Goal: Entertainment & Leisure: Consume media (video, audio)

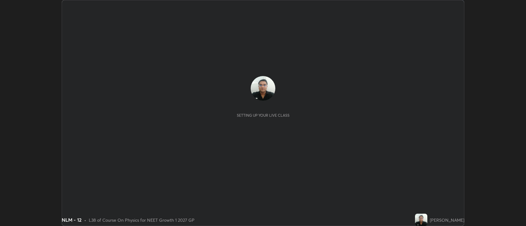
scroll to position [226, 526]
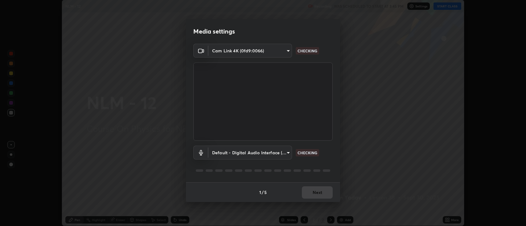
type input "2c539df44b605aa39b17bbacab34c2b800175de7e12b0f96efb5519cb0c2d180"
type input "default"
click at [320, 193] on button "Next" at bounding box center [317, 193] width 31 height 12
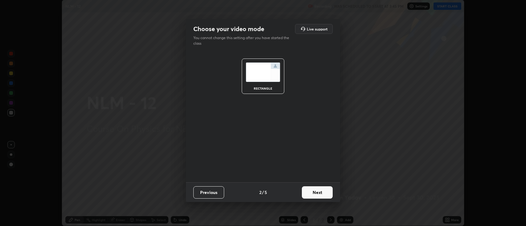
click at [320, 194] on button "Next" at bounding box center [317, 193] width 31 height 12
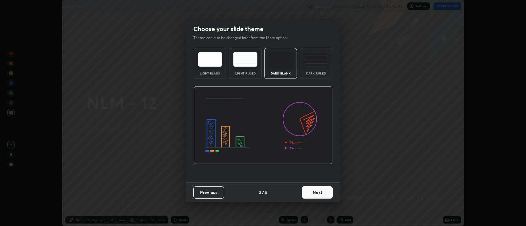
click at [319, 193] on button "Next" at bounding box center [317, 193] width 31 height 12
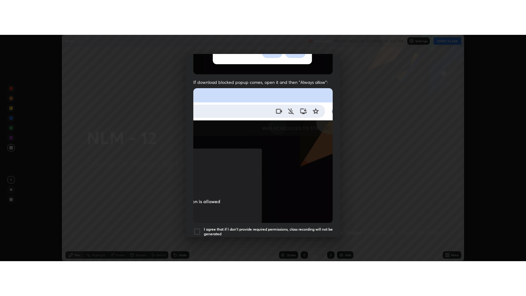
scroll to position [125, 0]
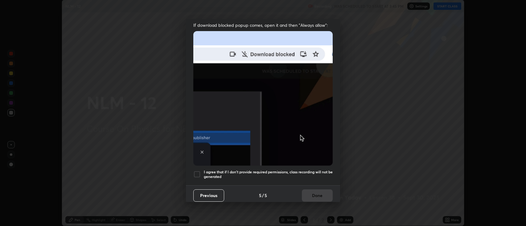
click at [198, 173] on div at bounding box center [196, 174] width 7 height 7
click at [314, 198] on button "Done" at bounding box center [317, 196] width 31 height 12
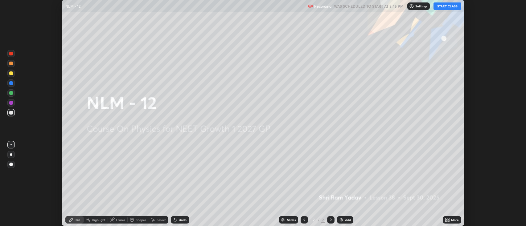
click at [442, 7] on button "START CLASS" at bounding box center [448, 5] width 28 height 7
click at [451, 221] on div "More" at bounding box center [455, 220] width 8 height 3
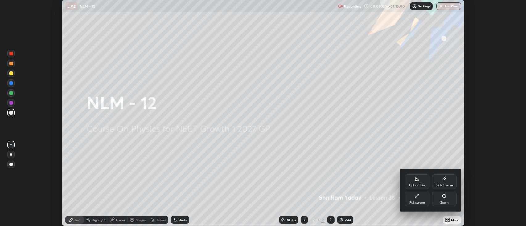
click at [417, 199] on icon at bounding box center [417, 196] width 5 height 5
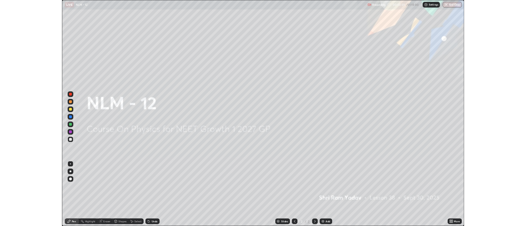
scroll to position [296, 526]
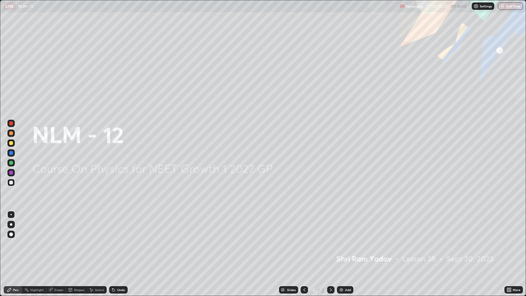
click at [346, 226] on div "Add" at bounding box center [348, 289] width 6 height 3
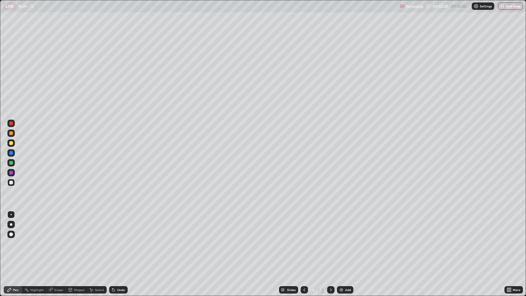
click at [11, 183] on div at bounding box center [11, 183] width 4 height 4
click at [118, 226] on div "Undo" at bounding box center [121, 289] width 8 height 3
click at [345, 226] on div "Add" at bounding box center [345, 289] width 16 height 7
click at [58, 226] on div "Eraser" at bounding box center [58, 289] width 9 height 3
click at [15, 226] on div "Pen" at bounding box center [16, 289] width 6 height 3
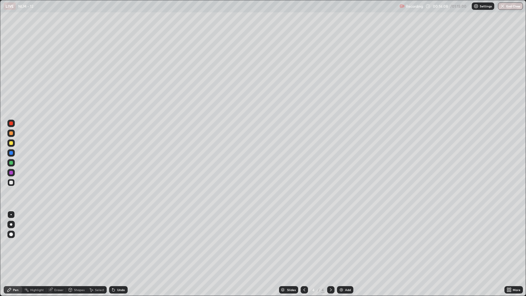
click at [10, 135] on div at bounding box center [11, 133] width 4 height 4
click at [116, 226] on div "Undo" at bounding box center [118, 289] width 19 height 7
click at [113, 226] on icon at bounding box center [113, 290] width 2 height 2
click at [116, 226] on div "Undo" at bounding box center [118, 289] width 19 height 7
click at [113, 226] on icon at bounding box center [113, 290] width 2 height 2
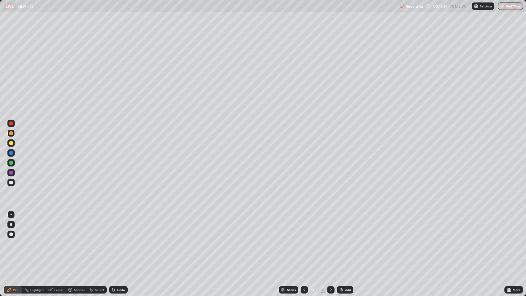
click at [113, 226] on icon at bounding box center [113, 290] width 2 height 2
click at [58, 226] on div "Eraser" at bounding box center [58, 289] width 9 height 3
click at [17, 226] on div "Pen" at bounding box center [16, 289] width 6 height 3
click at [10, 184] on div at bounding box center [11, 183] width 4 height 4
click at [13, 132] on div at bounding box center [11, 133] width 4 height 4
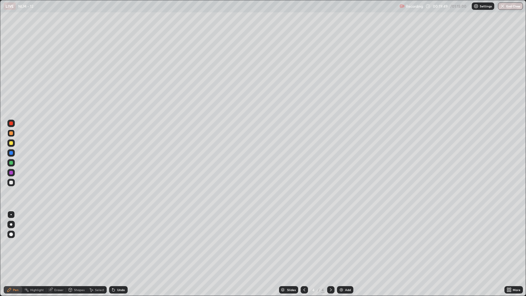
click at [113, 226] on icon at bounding box center [113, 290] width 2 height 2
click at [116, 226] on div "Undo" at bounding box center [118, 289] width 19 height 7
click at [346, 226] on div "Add" at bounding box center [348, 289] width 6 height 3
click at [299, 226] on div "Slides 5 / 5 Add" at bounding box center [316, 290] width 377 height 12
click at [305, 226] on icon at bounding box center [304, 290] width 5 height 5
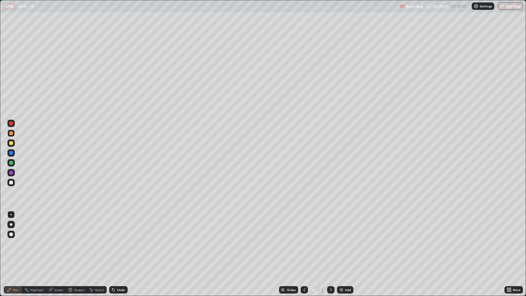
click at [342, 226] on img at bounding box center [341, 290] width 5 height 5
click at [303, 226] on icon at bounding box center [304, 290] width 5 height 5
click at [330, 226] on icon at bounding box center [331, 290] width 5 height 5
click at [11, 183] on div at bounding box center [11, 183] width 4 height 4
click at [305, 226] on icon at bounding box center [304, 290] width 5 height 5
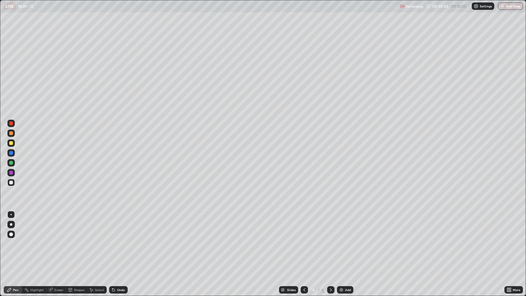
click at [330, 226] on icon at bounding box center [331, 290] width 5 height 5
click at [12, 134] on div at bounding box center [11, 133] width 4 height 4
click at [112, 226] on icon at bounding box center [113, 290] width 2 height 2
click at [118, 226] on div "Undo" at bounding box center [121, 289] width 8 height 3
click at [11, 181] on div at bounding box center [11, 183] width 4 height 4
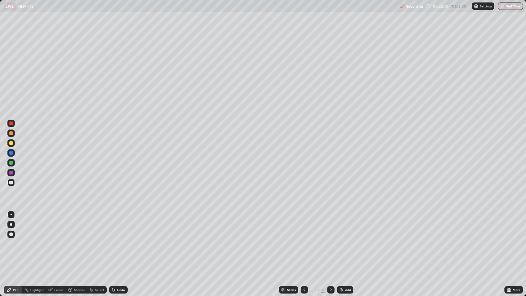
click at [344, 226] on div "Add" at bounding box center [345, 289] width 16 height 7
click at [11, 135] on div at bounding box center [11, 133] width 4 height 4
click at [10, 184] on div at bounding box center [11, 183] width 4 height 4
click at [11, 133] on div at bounding box center [11, 133] width 4 height 4
click at [11, 183] on div at bounding box center [11, 183] width 4 height 4
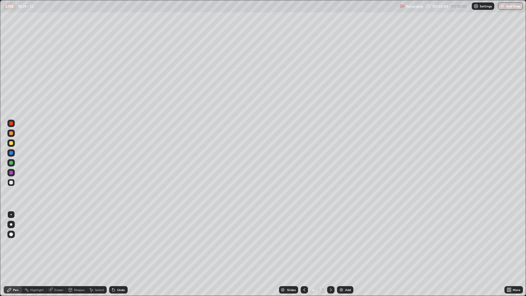
click at [116, 226] on div "Undo" at bounding box center [118, 289] width 19 height 7
click at [12, 134] on div at bounding box center [11, 133] width 4 height 4
click at [11, 141] on div at bounding box center [11, 143] width 4 height 4
click at [9, 133] on div at bounding box center [11, 133] width 4 height 4
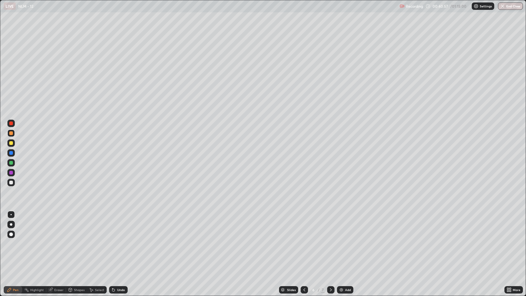
click at [11, 143] on div at bounding box center [11, 143] width 4 height 4
click at [11, 133] on div at bounding box center [11, 133] width 4 height 4
click at [11, 143] on div at bounding box center [11, 143] width 4 height 4
click at [11, 133] on div at bounding box center [11, 133] width 4 height 4
click at [329, 226] on icon at bounding box center [331, 290] width 5 height 5
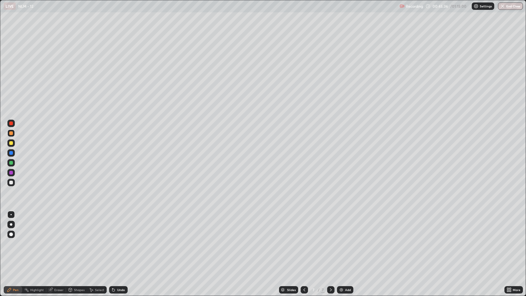
click at [12, 181] on div at bounding box center [11, 183] width 4 height 4
click at [12, 143] on div at bounding box center [11, 143] width 4 height 4
click at [120, 226] on div "Undo" at bounding box center [121, 289] width 8 height 3
click at [11, 153] on div at bounding box center [11, 153] width 4 height 4
click at [11, 174] on div at bounding box center [11, 173] width 4 height 4
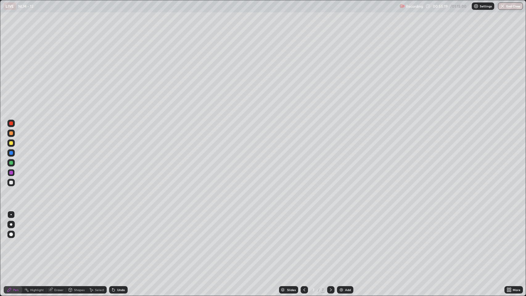
click at [346, 226] on div "Add" at bounding box center [348, 289] width 6 height 3
click at [11, 183] on div at bounding box center [11, 183] width 4 height 4
click at [12, 142] on div at bounding box center [11, 143] width 4 height 4
click at [12, 134] on div at bounding box center [11, 133] width 4 height 4
click at [507, 7] on button "End Class" at bounding box center [510, 5] width 25 height 7
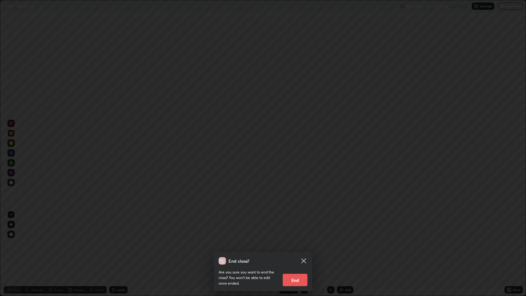
click at [295, 226] on button "End" at bounding box center [295, 280] width 25 height 12
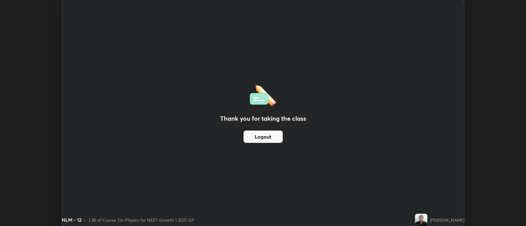
scroll to position [30628, 30328]
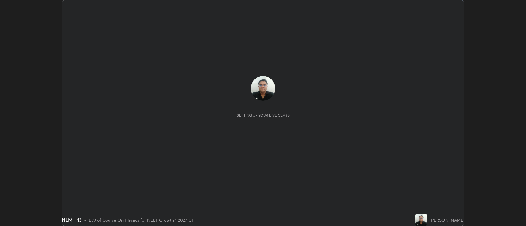
scroll to position [226, 526]
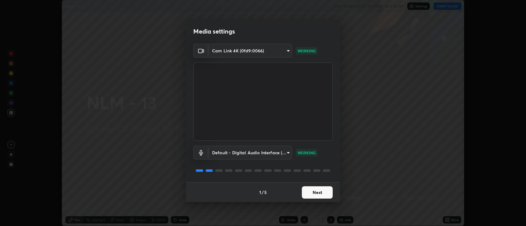
click at [314, 191] on button "Next" at bounding box center [317, 193] width 31 height 12
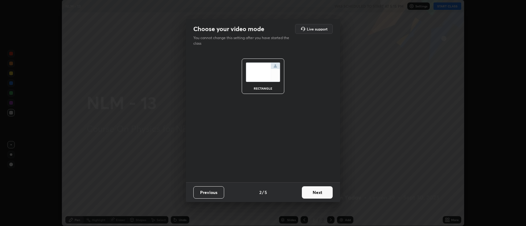
click at [314, 194] on button "Next" at bounding box center [317, 193] width 31 height 12
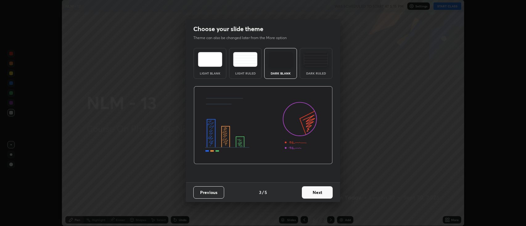
click at [313, 193] on button "Next" at bounding box center [317, 193] width 31 height 12
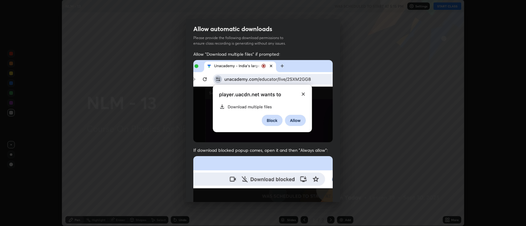
click at [313, 192] on img at bounding box center [262, 223] width 139 height 135
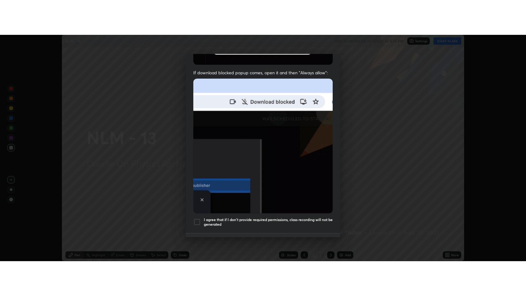
scroll to position [125, 0]
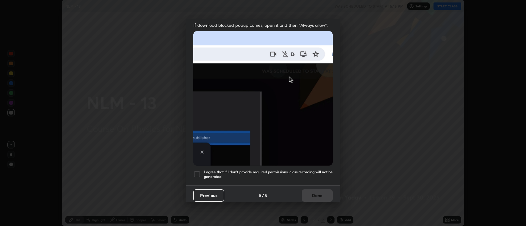
click at [198, 172] on div at bounding box center [196, 174] width 7 height 7
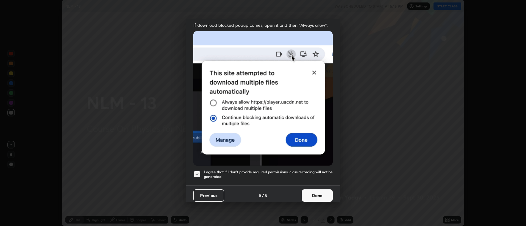
click at [313, 196] on button "Done" at bounding box center [317, 196] width 31 height 12
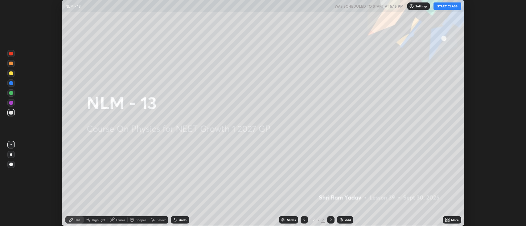
click at [448, 7] on button "START CLASS" at bounding box center [448, 5] width 28 height 7
click at [447, 220] on icon at bounding box center [447, 219] width 2 height 2
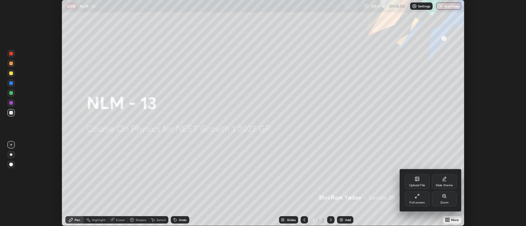
click at [418, 198] on icon at bounding box center [417, 196] width 5 height 5
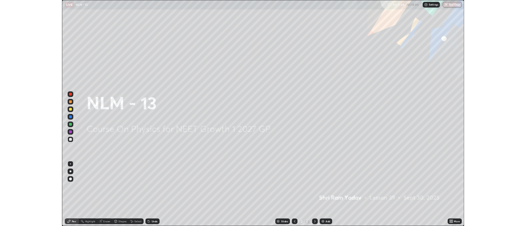
scroll to position [296, 526]
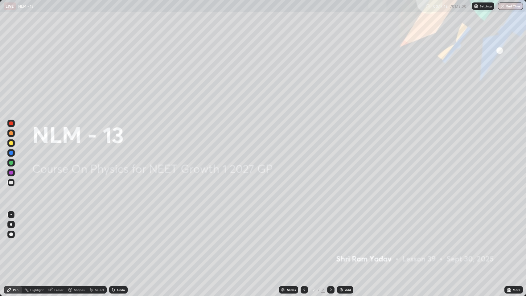
click at [344, 226] on div "Add" at bounding box center [345, 289] width 16 height 7
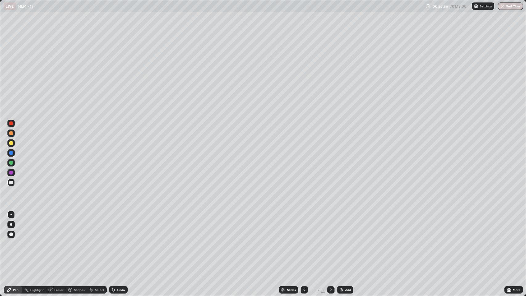
click at [120, 226] on div "Undo" at bounding box center [121, 289] width 8 height 3
click at [11, 133] on div at bounding box center [11, 133] width 4 height 4
click at [117, 226] on div "Undo" at bounding box center [121, 289] width 8 height 3
click at [120, 226] on div "Undo" at bounding box center [121, 289] width 8 height 3
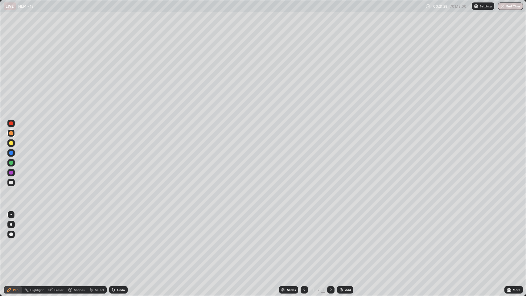
click at [119, 226] on div "Undo" at bounding box center [121, 289] width 8 height 3
click at [12, 181] on div at bounding box center [11, 183] width 4 height 4
click at [56, 226] on div "Eraser" at bounding box center [58, 289] width 9 height 3
click at [14, 226] on div "Pen" at bounding box center [16, 289] width 6 height 3
click at [341, 226] on img at bounding box center [341, 290] width 5 height 5
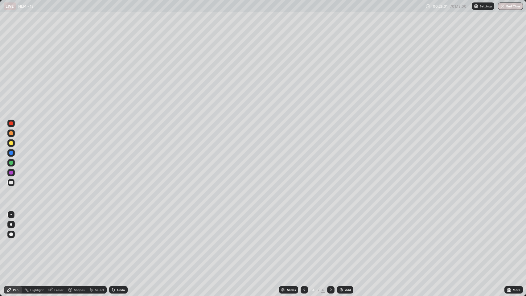
click at [121, 226] on div "Undo" at bounding box center [121, 289] width 8 height 3
click at [12, 134] on div at bounding box center [11, 133] width 4 height 4
click at [10, 174] on div at bounding box center [11, 173] width 4 height 4
click at [11, 143] on div at bounding box center [11, 143] width 4 height 4
click at [12, 153] on div at bounding box center [11, 153] width 4 height 4
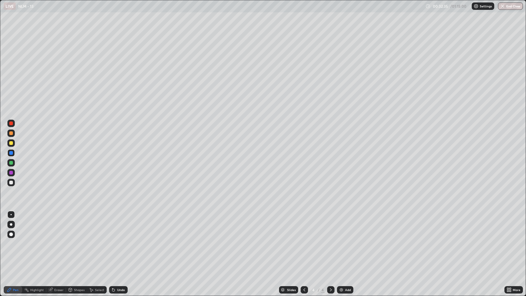
click at [347, 226] on div "Add" at bounding box center [348, 289] width 6 height 3
click at [10, 182] on div at bounding box center [11, 183] width 4 height 4
click at [112, 226] on icon at bounding box center [112, 288] width 1 height 1
click at [12, 135] on div at bounding box center [10, 133] width 7 height 7
click at [11, 182] on div at bounding box center [11, 183] width 4 height 4
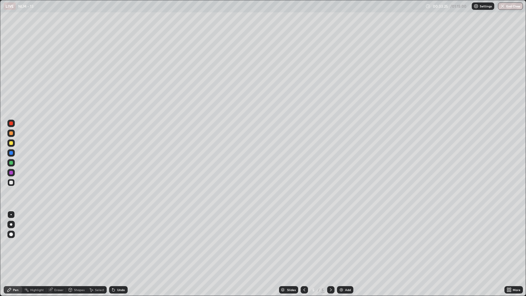
click at [13, 144] on div at bounding box center [11, 143] width 4 height 4
click at [11, 183] on div at bounding box center [11, 183] width 4 height 4
click at [12, 135] on div at bounding box center [11, 133] width 4 height 4
click at [11, 163] on div at bounding box center [11, 163] width 4 height 4
click at [10, 144] on div at bounding box center [11, 143] width 4 height 4
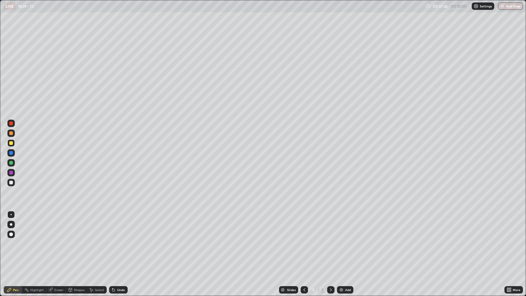
click at [10, 183] on div at bounding box center [11, 183] width 4 height 4
click at [342, 226] on img at bounding box center [341, 290] width 5 height 5
click at [12, 135] on div at bounding box center [11, 133] width 4 height 4
click at [12, 144] on div at bounding box center [11, 143] width 4 height 4
click at [12, 183] on div at bounding box center [11, 183] width 4 height 4
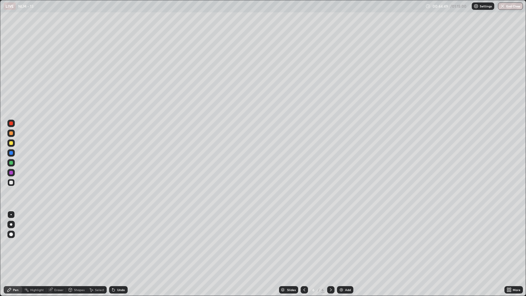
click at [13, 142] on div at bounding box center [11, 143] width 4 height 4
click at [119, 226] on div "Undo" at bounding box center [121, 289] width 8 height 3
click at [340, 226] on img at bounding box center [341, 290] width 5 height 5
click at [11, 185] on div at bounding box center [10, 182] width 7 height 7
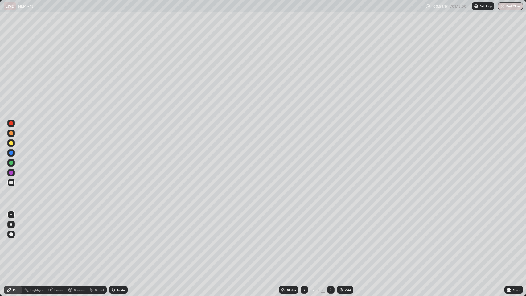
click at [12, 145] on div at bounding box center [11, 143] width 4 height 4
click at [12, 182] on div at bounding box center [11, 183] width 4 height 4
click at [11, 135] on div at bounding box center [11, 133] width 4 height 4
click at [11, 143] on div at bounding box center [11, 143] width 4 height 4
click at [11, 132] on div at bounding box center [11, 133] width 4 height 4
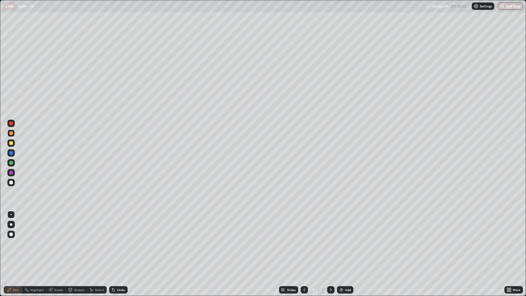
click at [9, 144] on div at bounding box center [11, 143] width 4 height 4
click at [348, 226] on div "Add" at bounding box center [348, 289] width 6 height 3
click at [11, 183] on div at bounding box center [11, 183] width 4 height 4
click at [11, 144] on div at bounding box center [11, 143] width 4 height 4
click at [10, 184] on div at bounding box center [11, 183] width 4 height 4
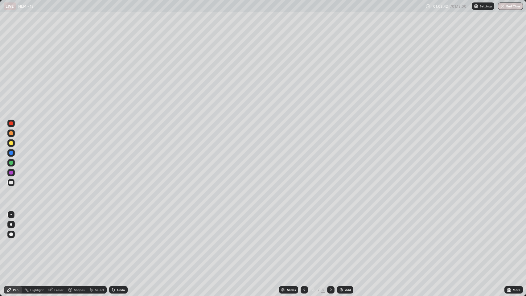
click at [11, 144] on div at bounding box center [11, 143] width 4 height 4
click at [12, 172] on div at bounding box center [11, 173] width 4 height 4
click at [12, 184] on div at bounding box center [11, 183] width 4 height 4
click at [10, 143] on div at bounding box center [11, 143] width 4 height 4
click at [11, 173] on div at bounding box center [11, 173] width 4 height 4
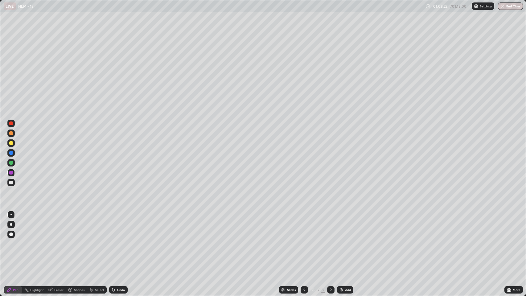
click at [10, 184] on div at bounding box center [11, 183] width 4 height 4
click at [510, 6] on button "End Class" at bounding box center [511, 5] width 24 height 7
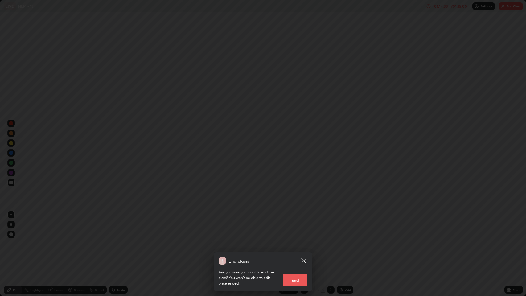
click at [292, 226] on button "End" at bounding box center [295, 280] width 25 height 12
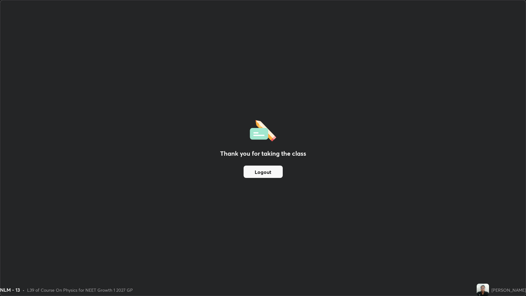
click at [417, 131] on div "Thank you for taking the class Logout" at bounding box center [263, 148] width 526 height 296
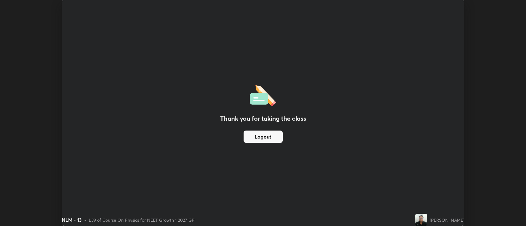
scroll to position [30628, 30328]
